Goal: Find specific page/section: Find specific page/section

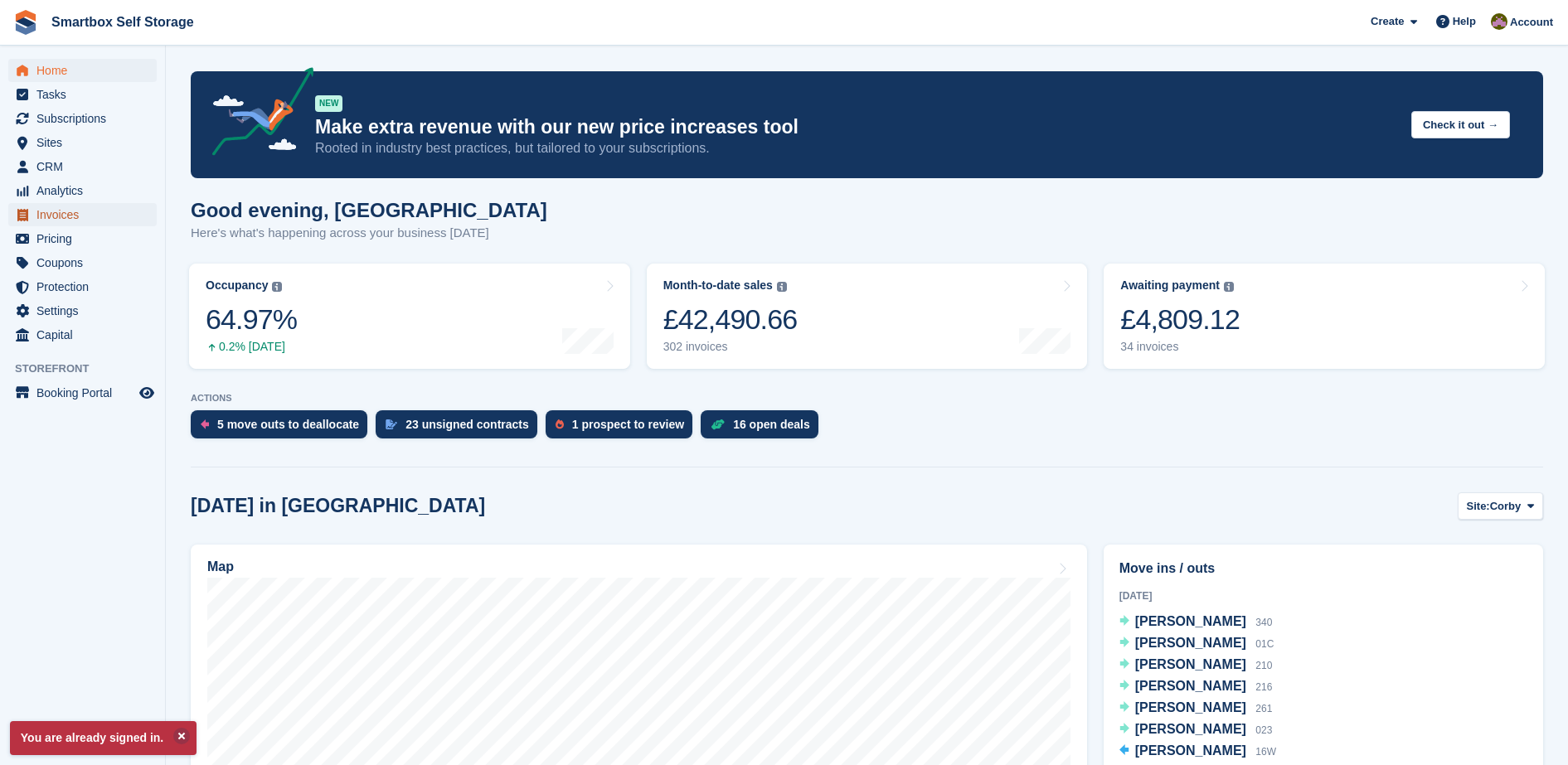
click at [73, 209] on span "Invoices" at bounding box center [86, 214] width 99 height 23
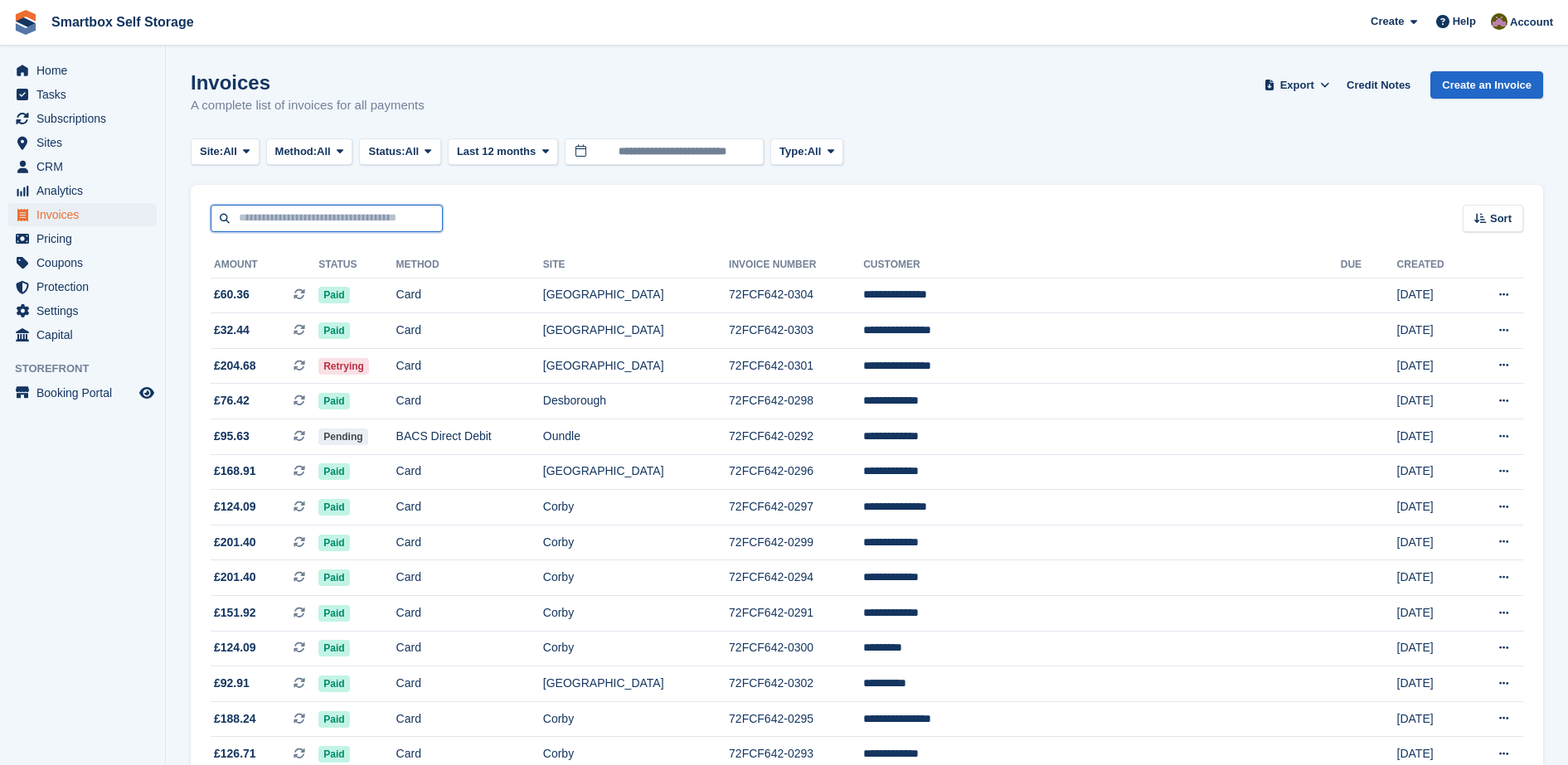
click at [343, 209] on input "text" at bounding box center [327, 218] width 232 height 27
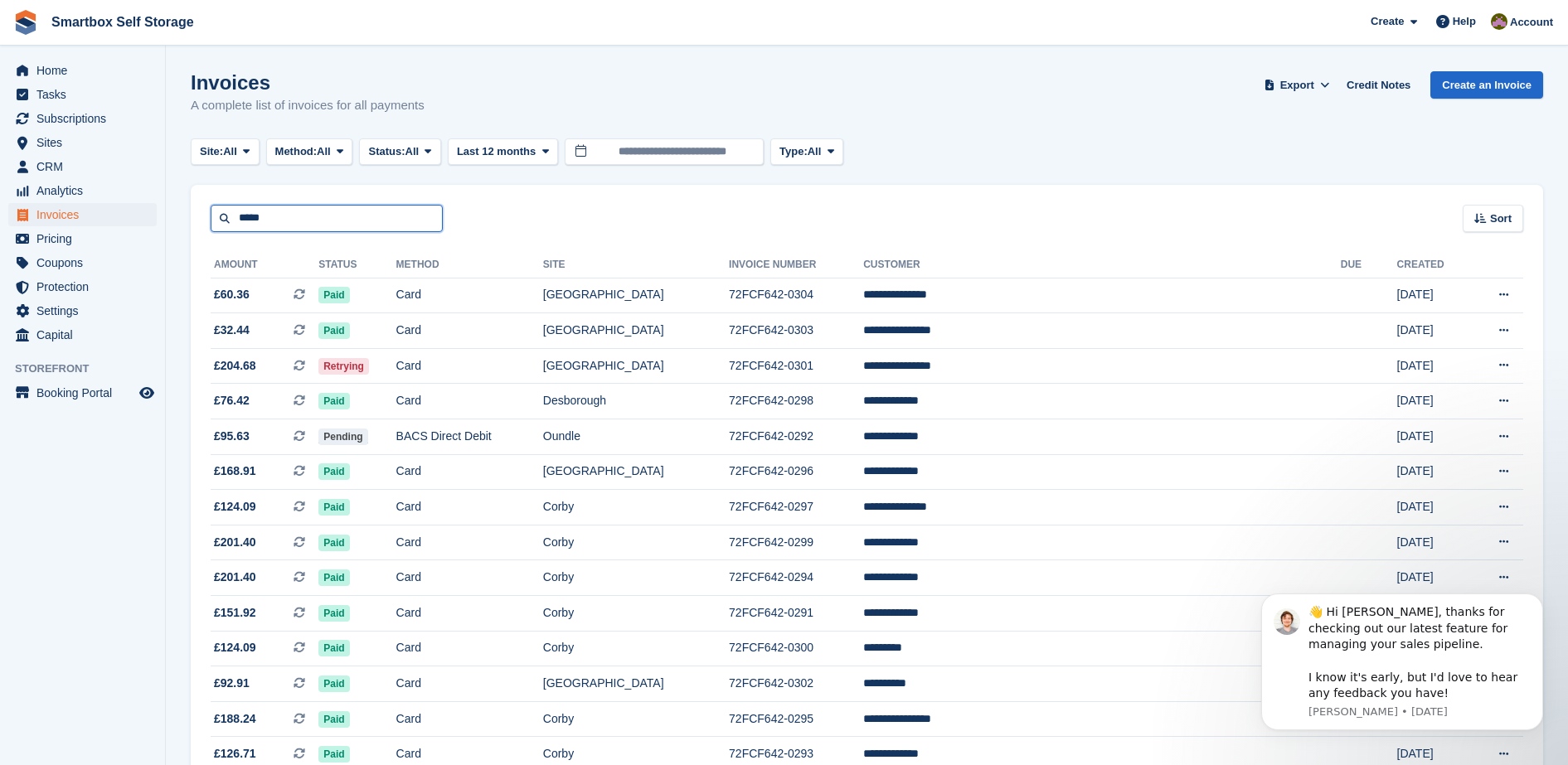
type input "*****"
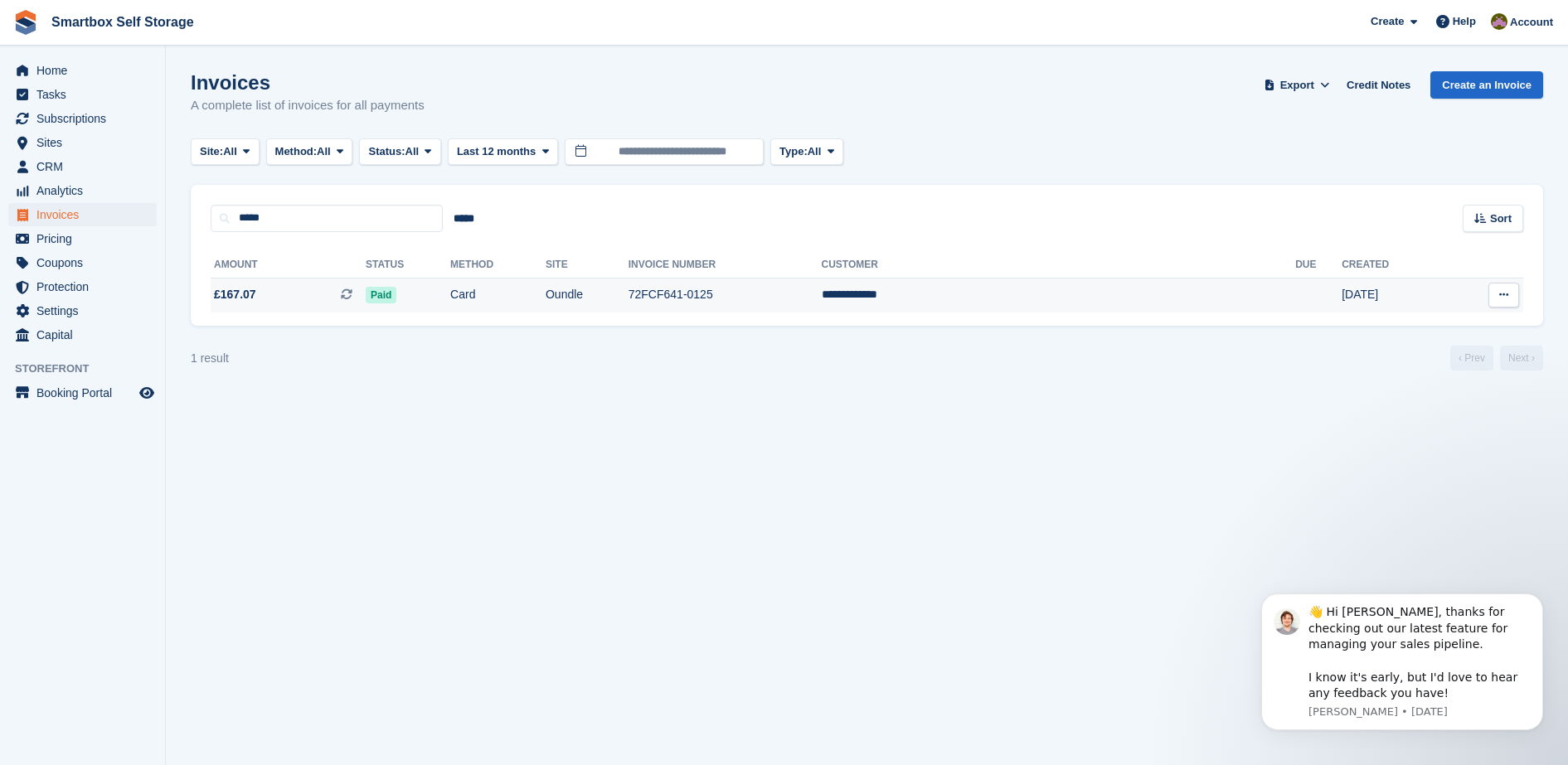
click at [628, 286] on td "Oundle" at bounding box center [586, 295] width 82 height 35
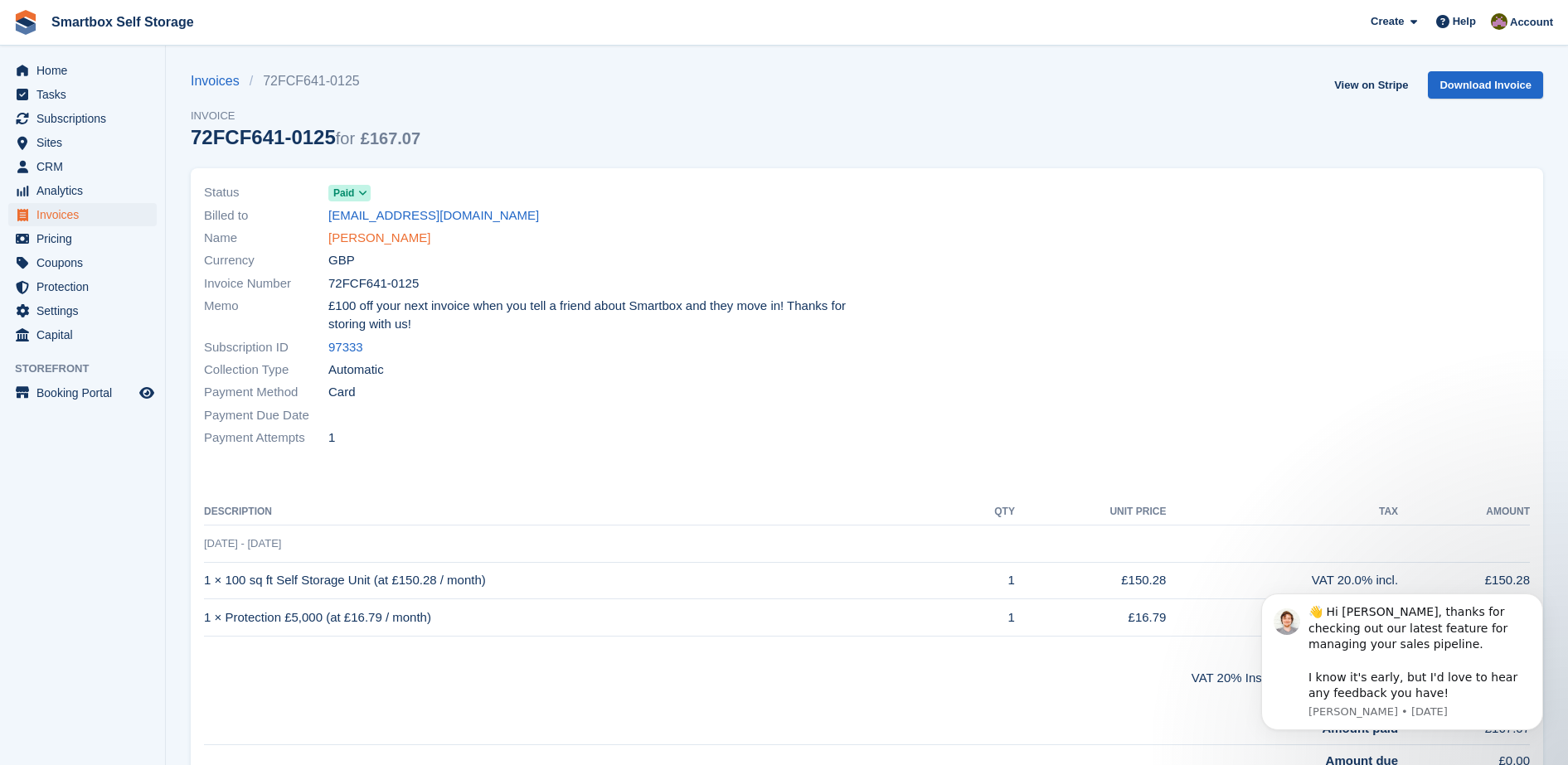
click at [345, 235] on link "Barbara Floyd" at bounding box center [379, 238] width 102 height 19
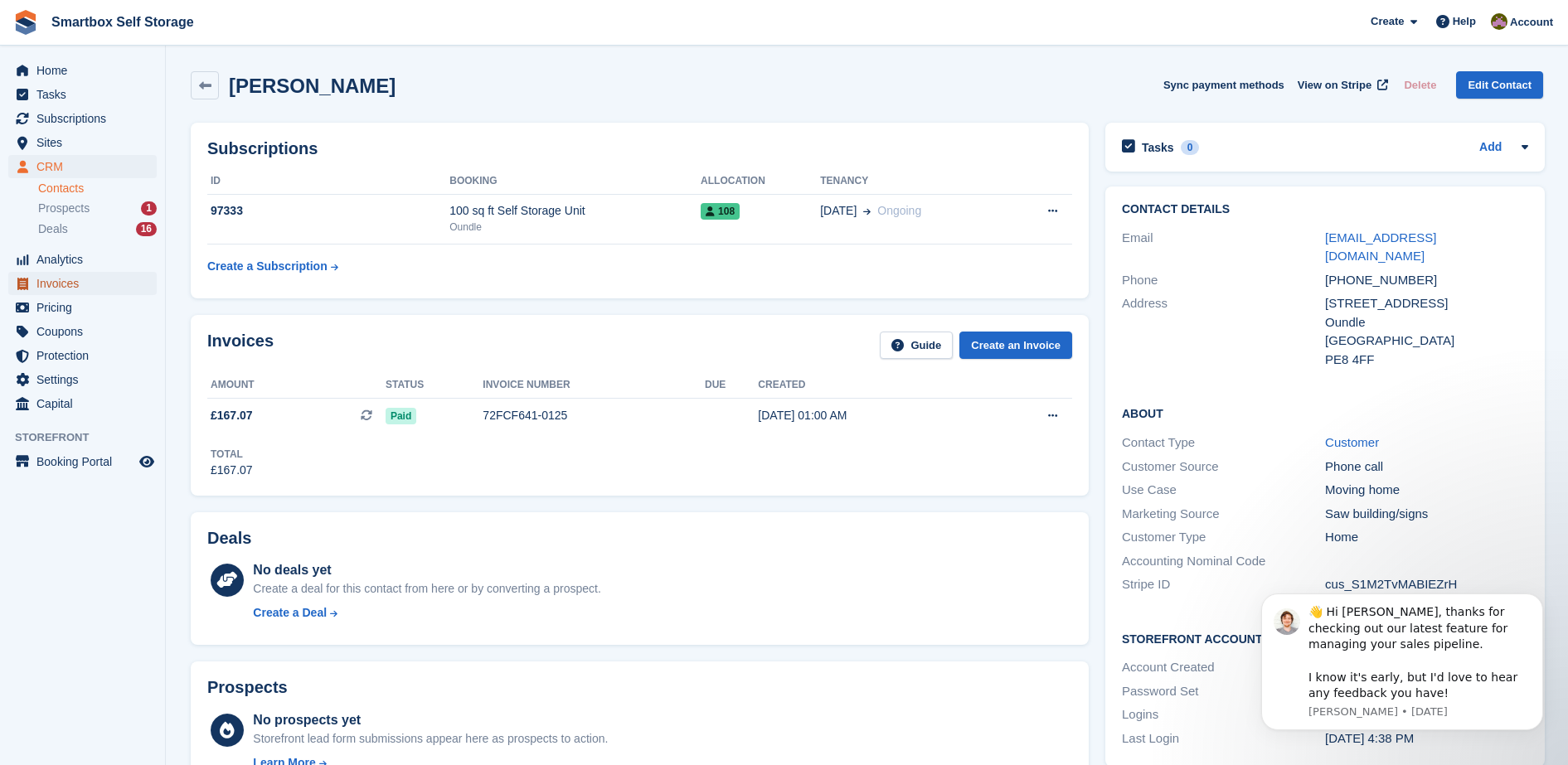
click at [56, 278] on span "Invoices" at bounding box center [86, 283] width 99 height 23
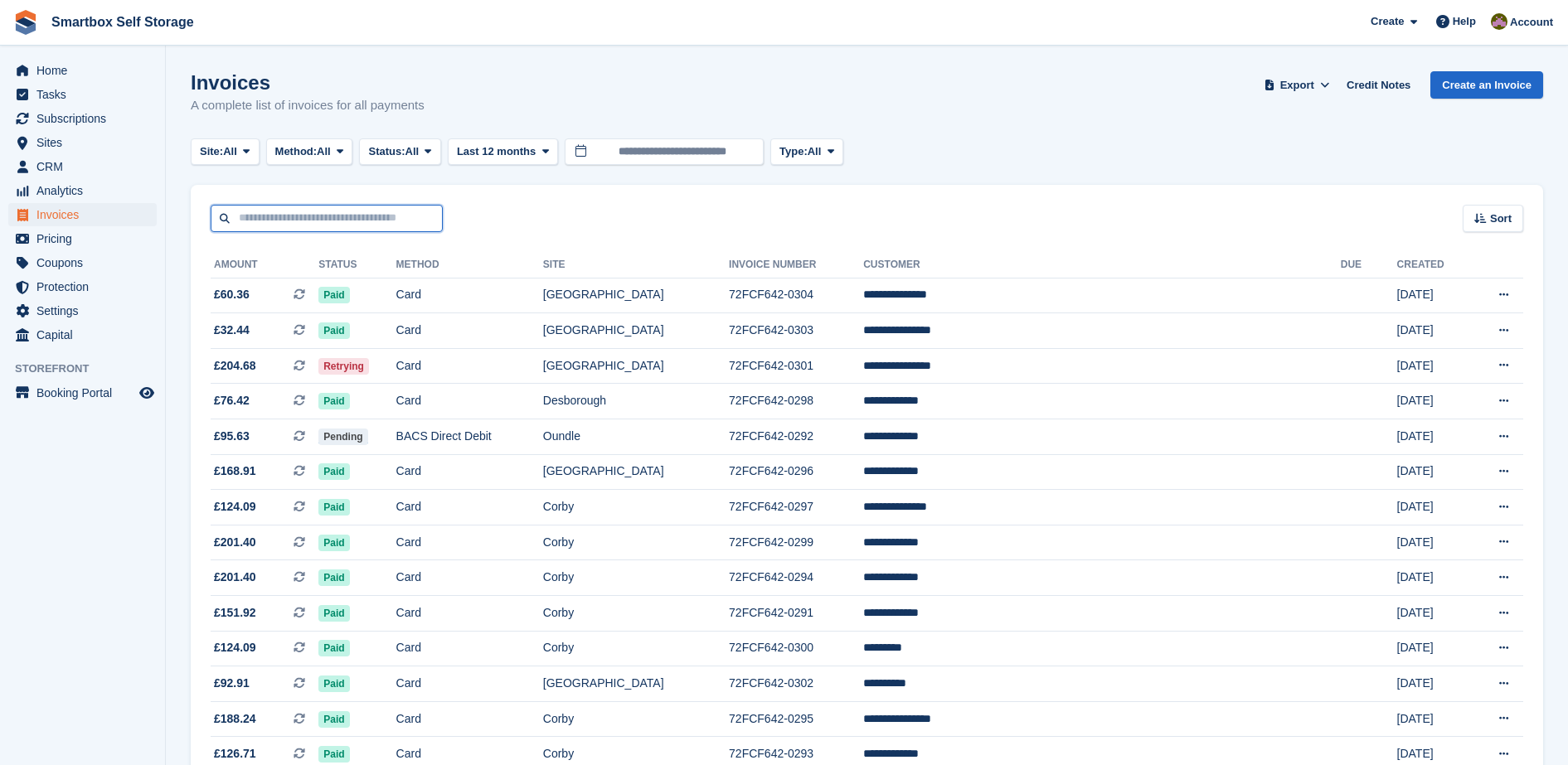
click at [283, 224] on input "text" at bounding box center [327, 218] width 232 height 27
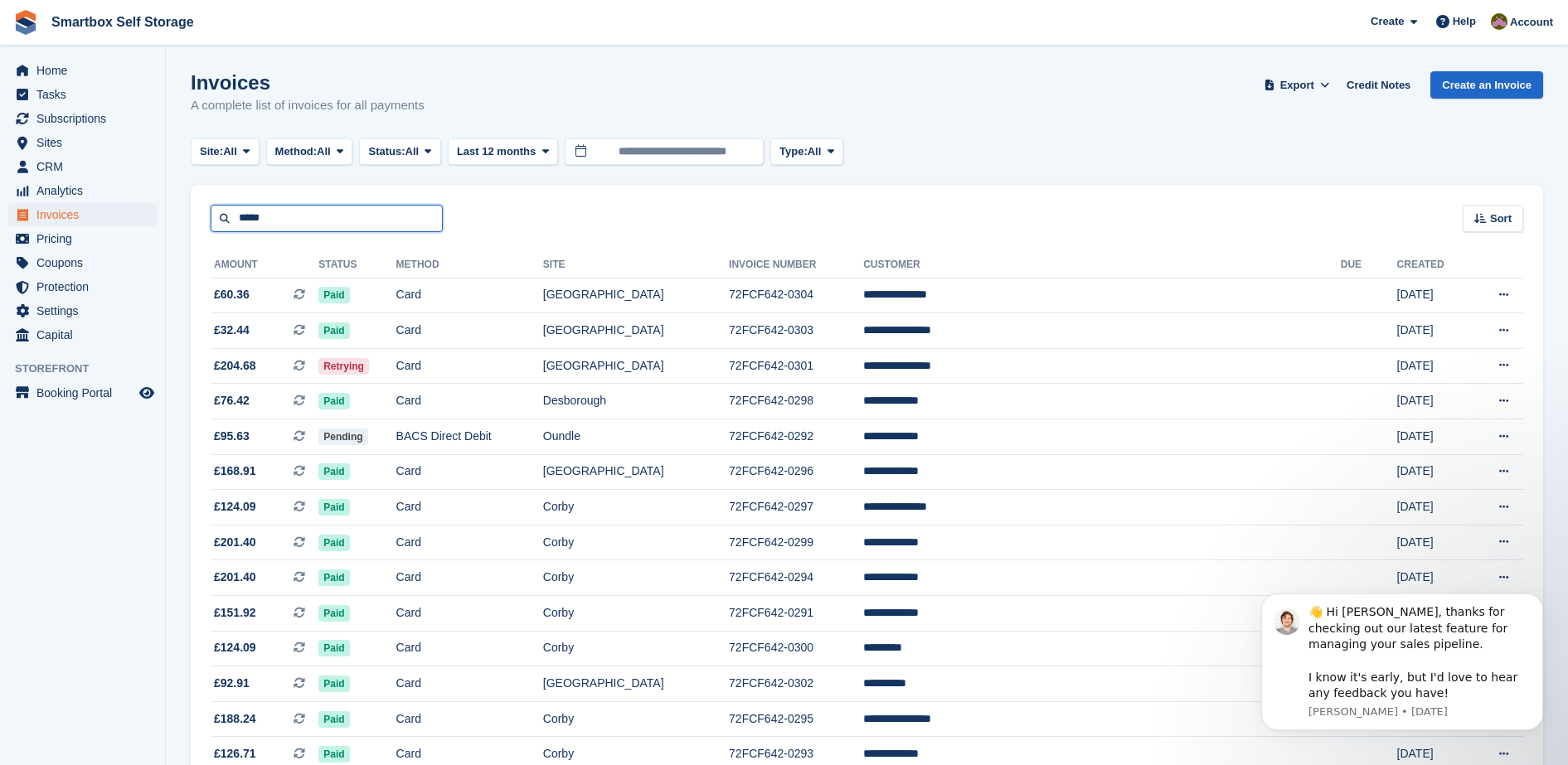
type input "*****"
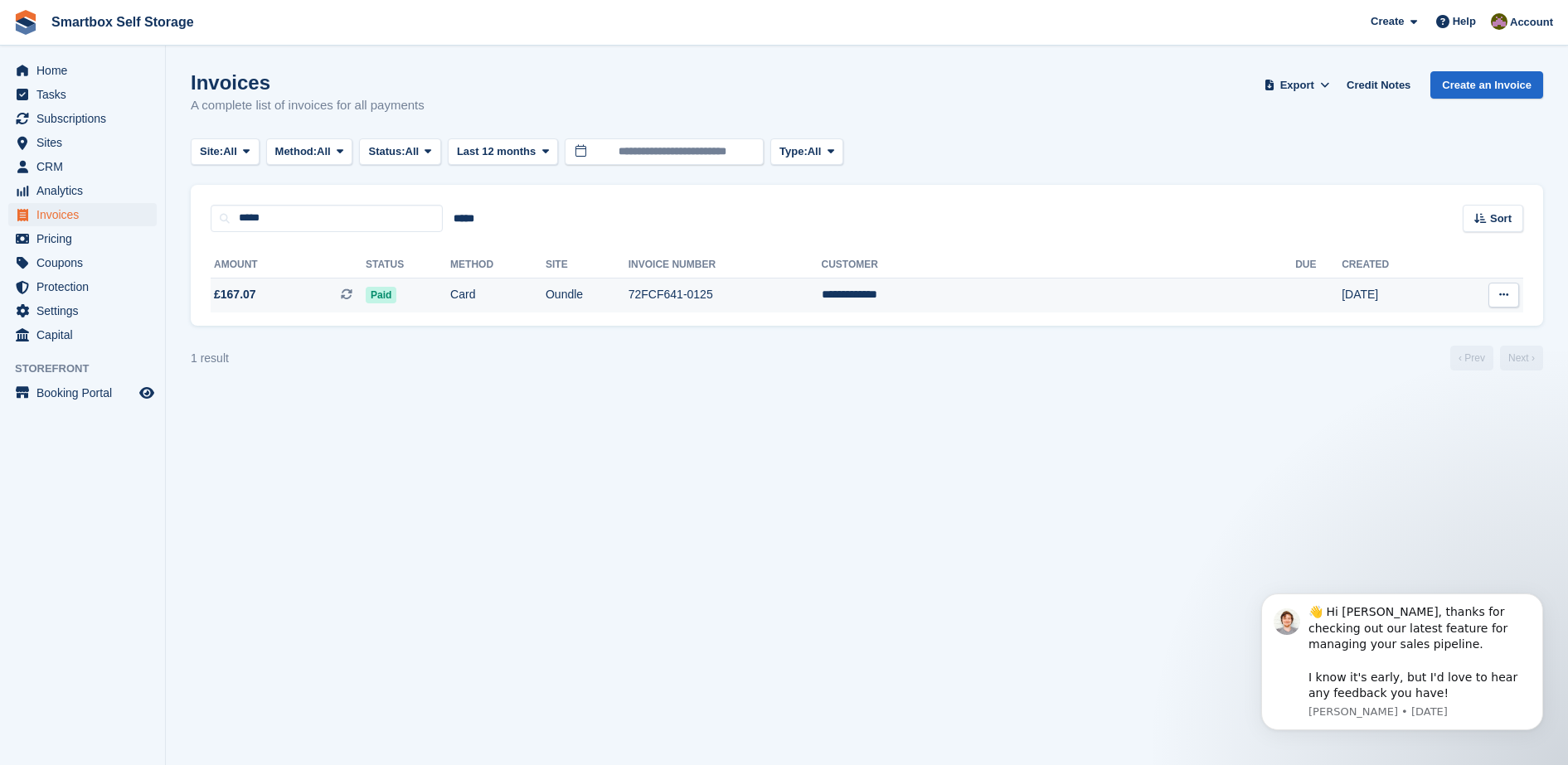
click at [821, 310] on td "72FCF641-0125" at bounding box center [724, 295] width 193 height 35
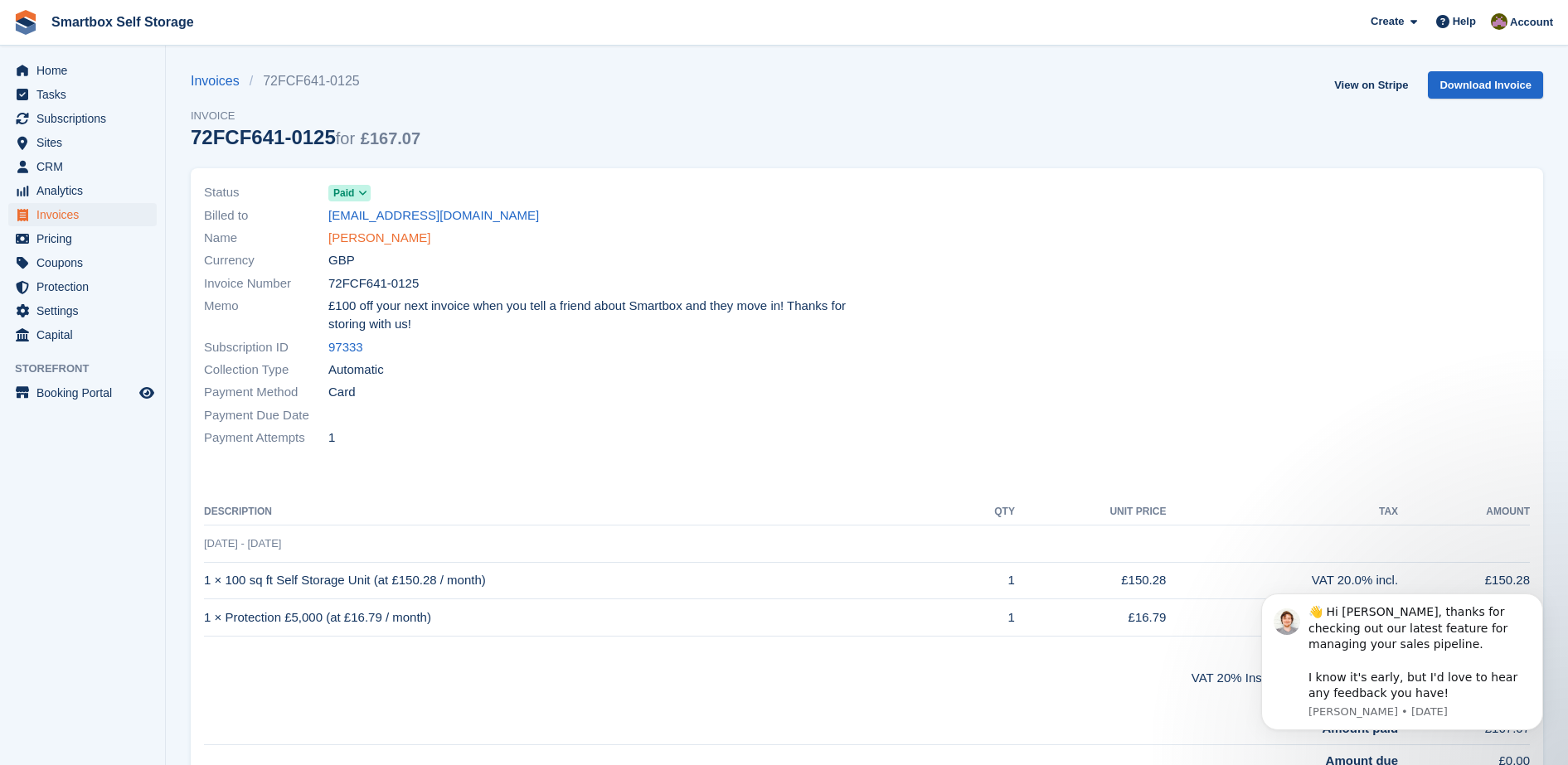
click at [369, 235] on link "[PERSON_NAME]" at bounding box center [379, 238] width 102 height 19
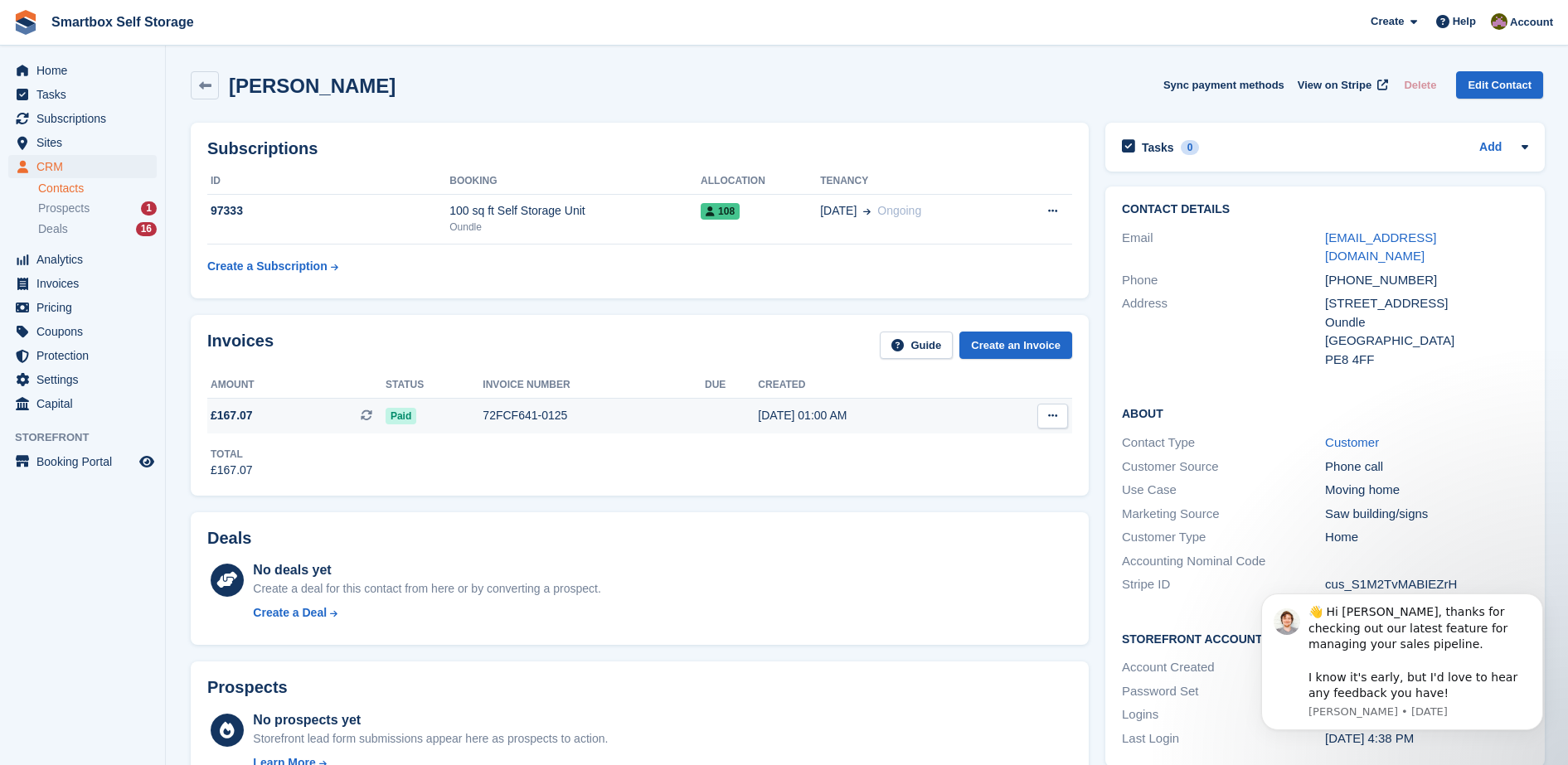
click at [606, 416] on div "72FCF641-0125" at bounding box center [593, 416] width 222 height 17
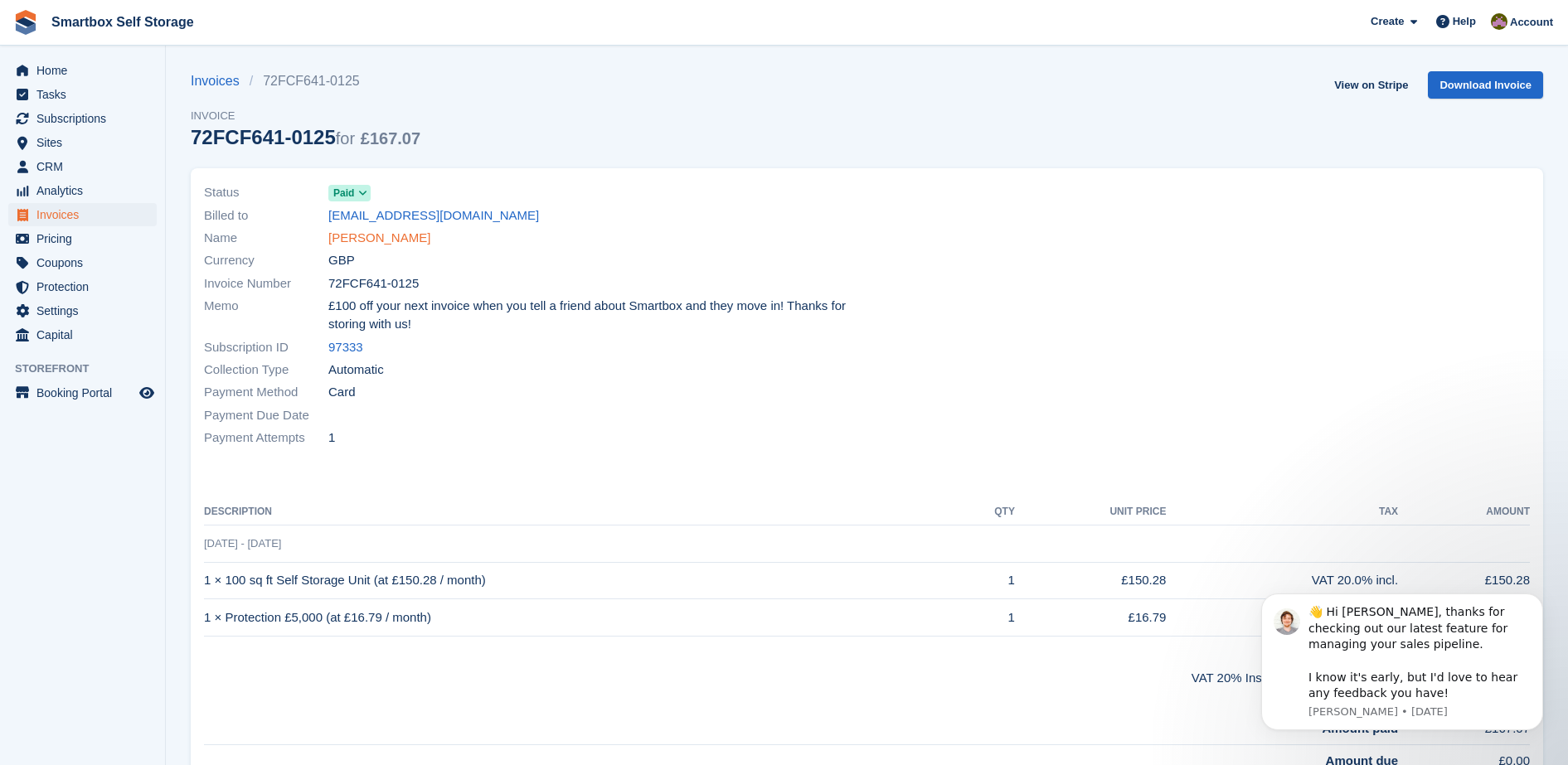
click at [380, 236] on link "[PERSON_NAME]" at bounding box center [379, 238] width 102 height 19
